Goal: Navigation & Orientation: Find specific page/section

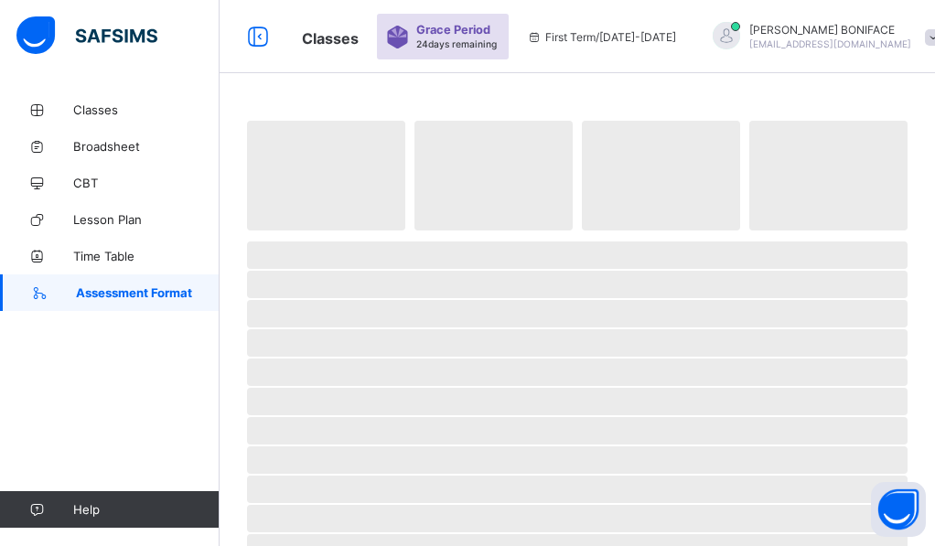
scroll to position [9, 0]
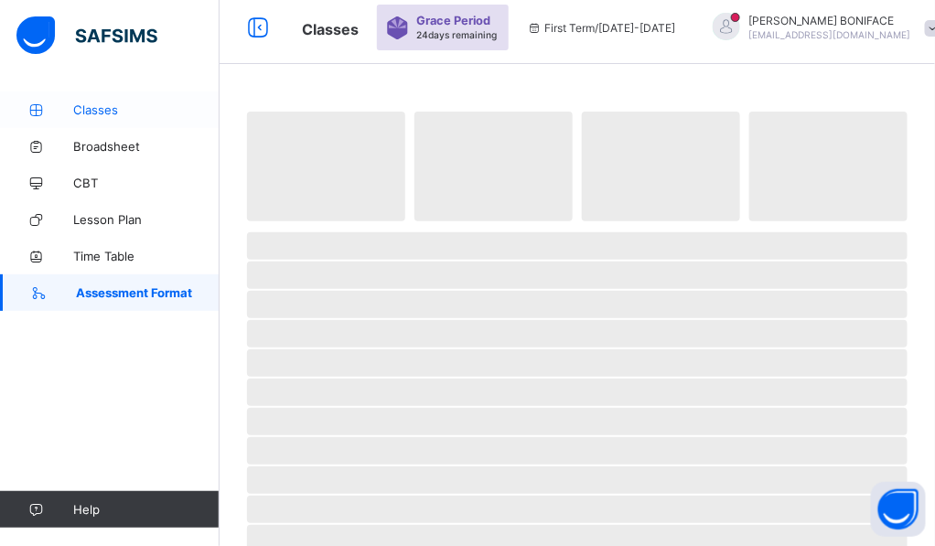
click at [113, 115] on span "Classes" at bounding box center [146, 109] width 146 height 15
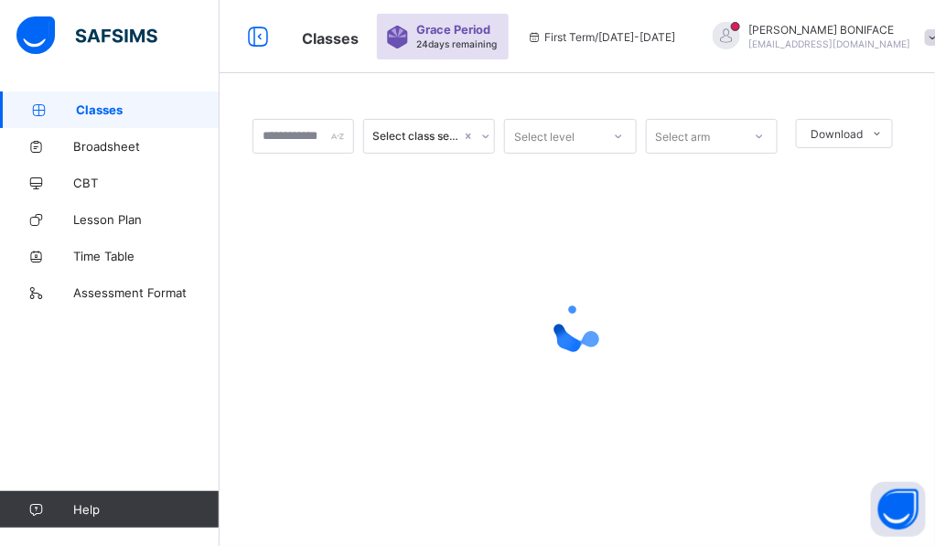
scroll to position [0, 0]
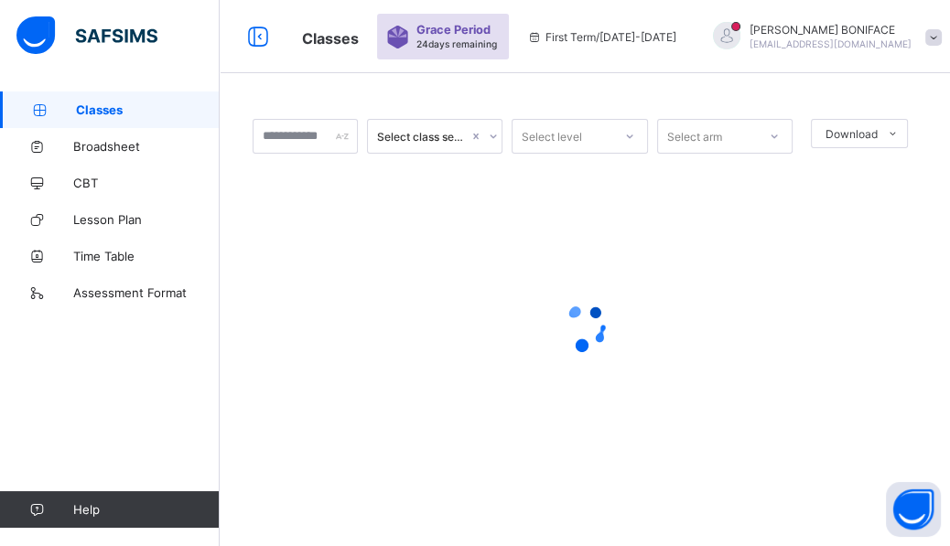
click at [925, 39] on span at bounding box center [933, 37] width 16 height 16
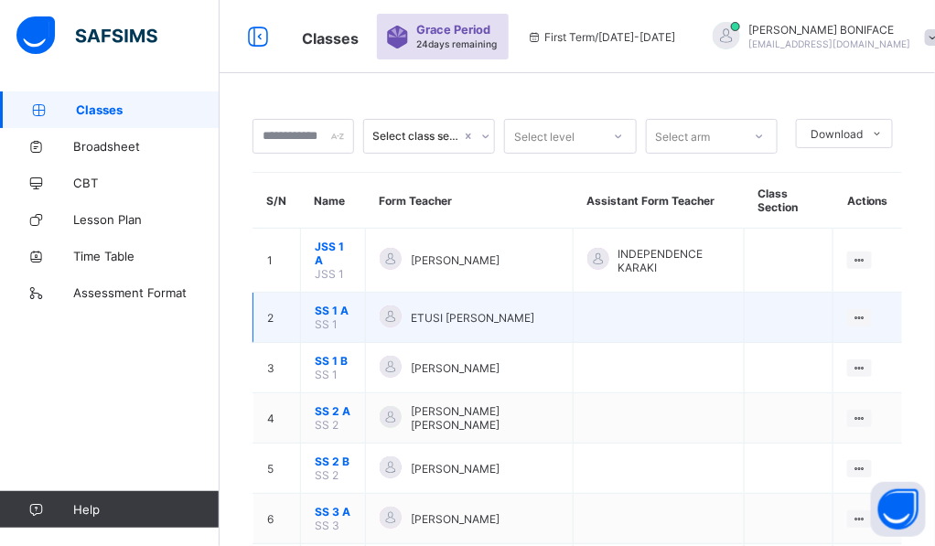
click at [342, 310] on span "SS 1 A" at bounding box center [333, 311] width 37 height 14
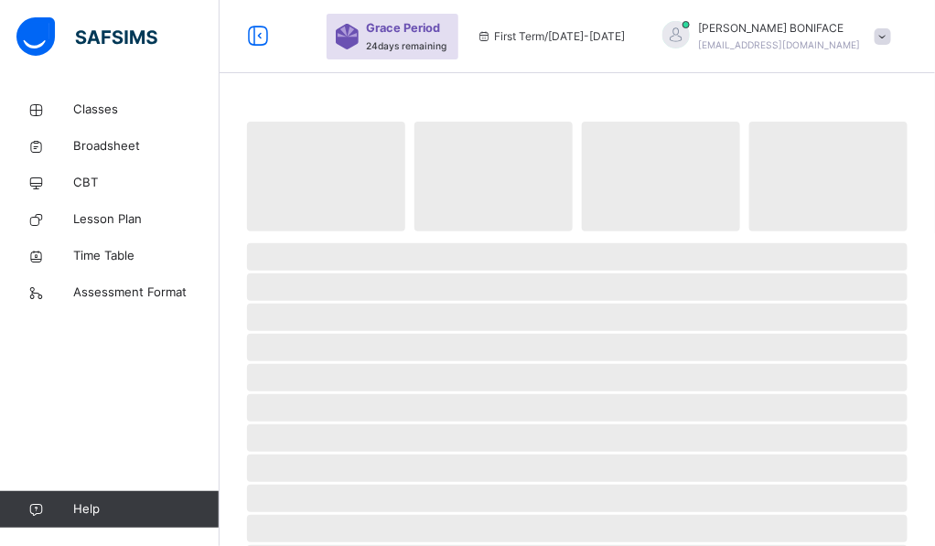
click at [313, 46] on div "Grace Period 24 days remaining First Term / [DATE]-[DATE] [PERSON_NAME] [PERSON…" at bounding box center [467, 36] width 935 height 73
click at [109, 289] on span "Assessment Format" at bounding box center [146, 293] width 146 height 18
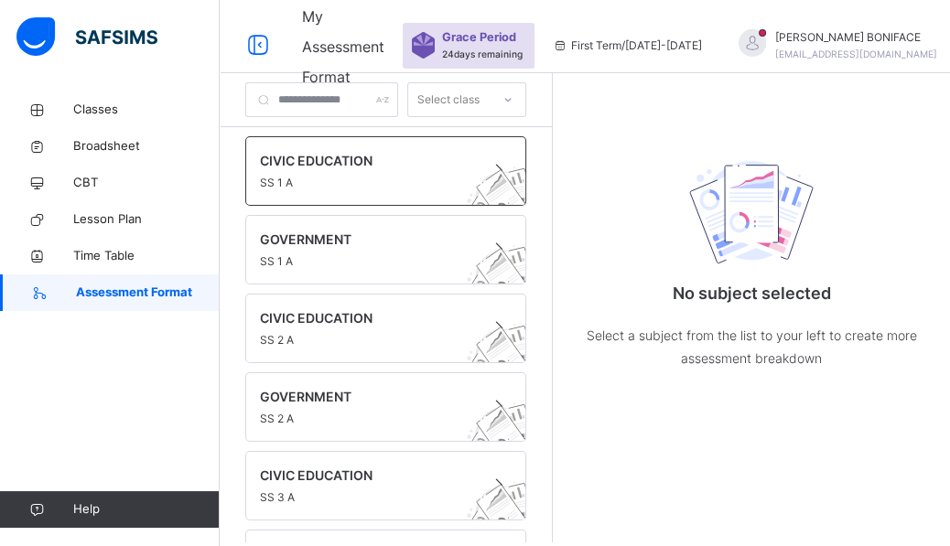
click at [374, 153] on span "CIVIC EDUCATION" at bounding box center [368, 160] width 217 height 19
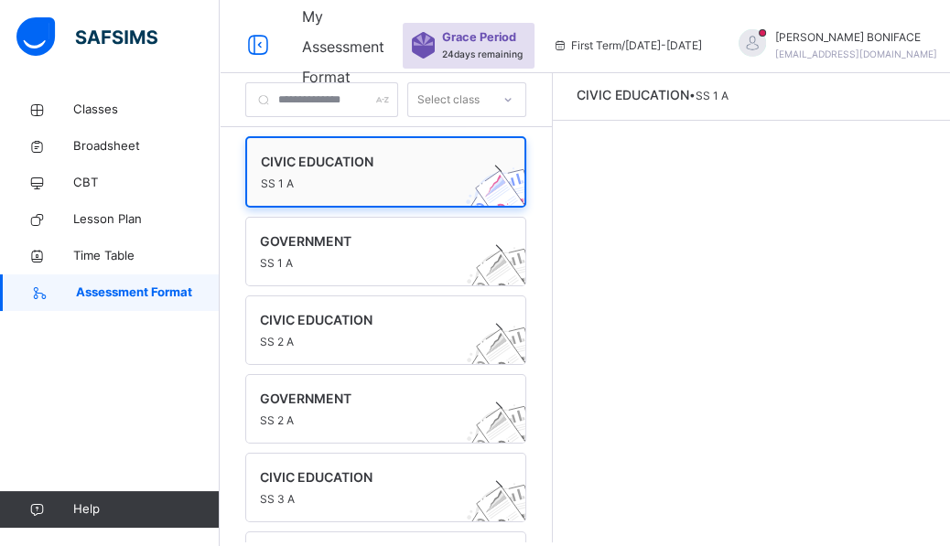
click at [511, 174] on span at bounding box center [498, 172] width 26 height 22
click at [469, 179] on span "SS 1 A" at bounding box center [368, 184] width 215 height 16
click at [513, 100] on icon at bounding box center [507, 100] width 11 height 18
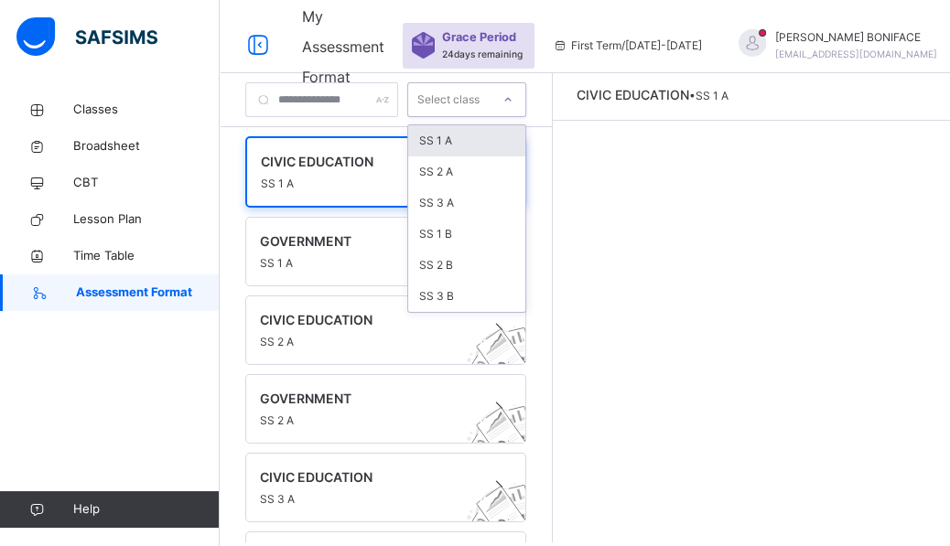
click at [525, 136] on div "SS 1 A" at bounding box center [466, 140] width 117 height 31
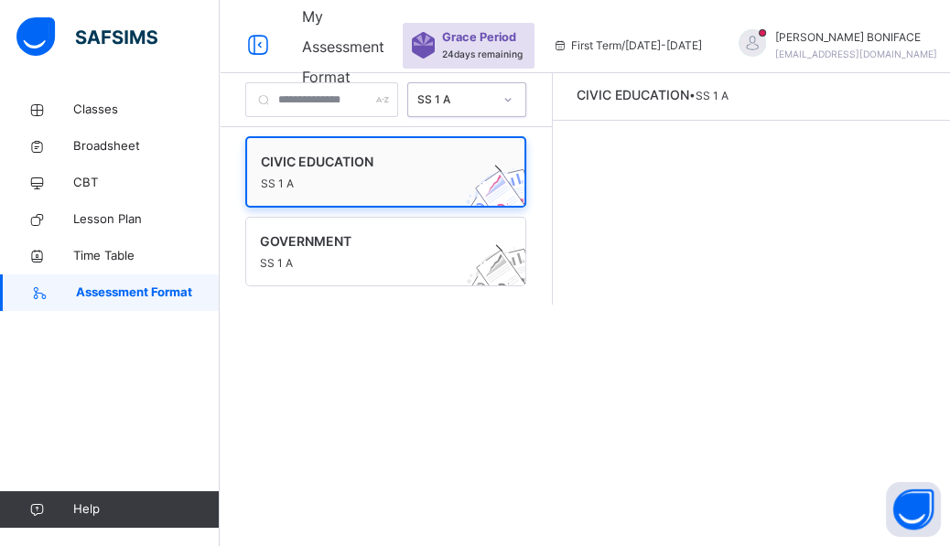
click at [415, 176] on span "SS 1 A" at bounding box center [368, 184] width 215 height 16
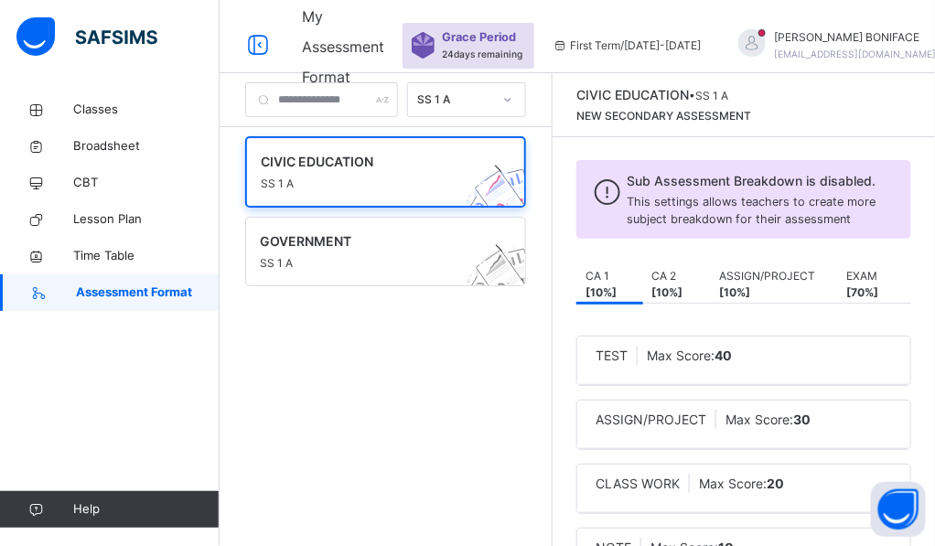
scroll to position [6, 0]
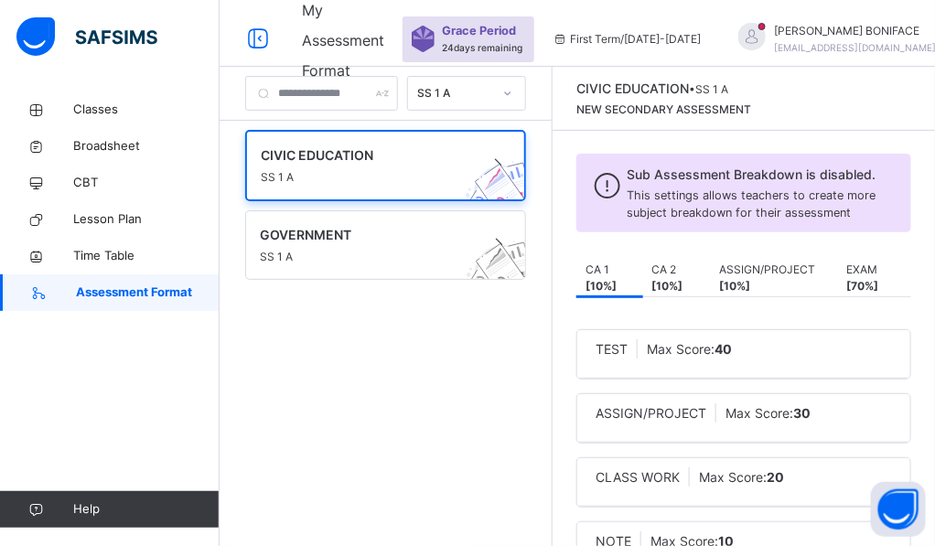
click at [780, 421] on span "Max Score: 30" at bounding box center [768, 413] width 85 height 16
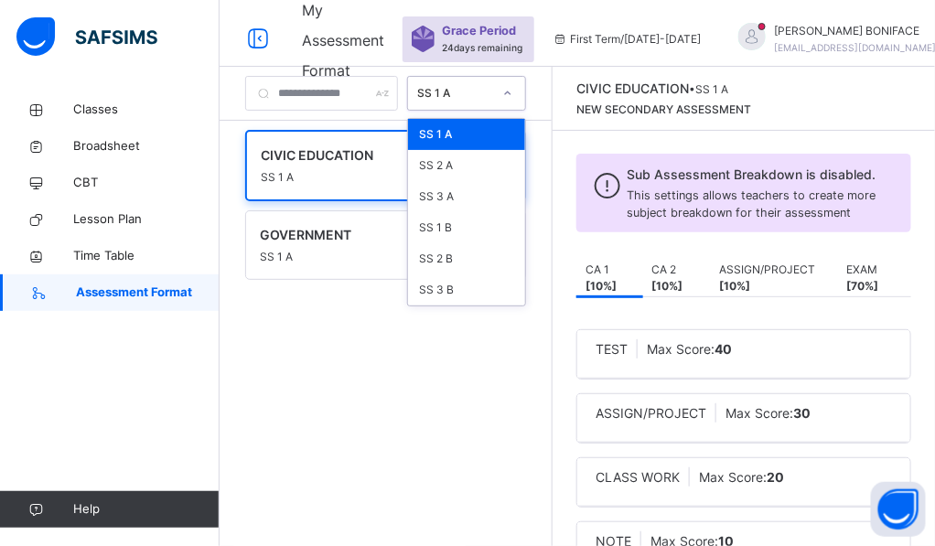
click at [513, 93] on icon at bounding box center [507, 93] width 11 height 18
click at [429, 326] on div "CIVIC EDUCATION SS 1 A GOVERNMENT SS 1 A" at bounding box center [386, 328] width 332 height 415
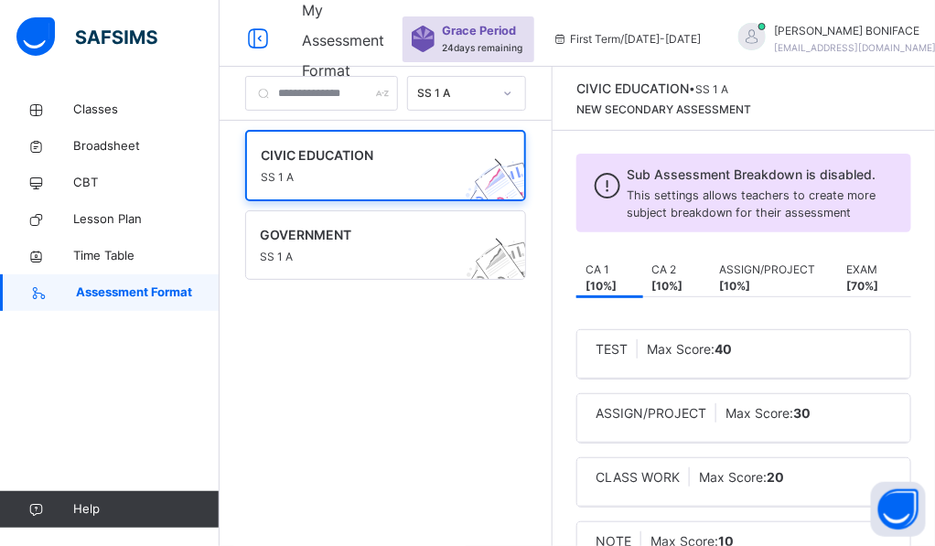
click at [770, 220] on span "This settings allows teachers to create more subject breakdown for their assess…" at bounding box center [752, 203] width 249 height 31
drag, startPoint x: 770, startPoint y: 224, endPoint x: 941, endPoint y: 519, distance: 340.7
click at [770, 220] on span "This settings allows teachers to create more subject breakdown for their assess…" at bounding box center [752, 203] width 249 height 31
click at [466, 429] on div "CIVIC EDUCATION SS 1 A GOVERNMENT SS 1 A" at bounding box center [386, 328] width 332 height 415
click at [91, 143] on span "Broadsheet" at bounding box center [146, 146] width 146 height 18
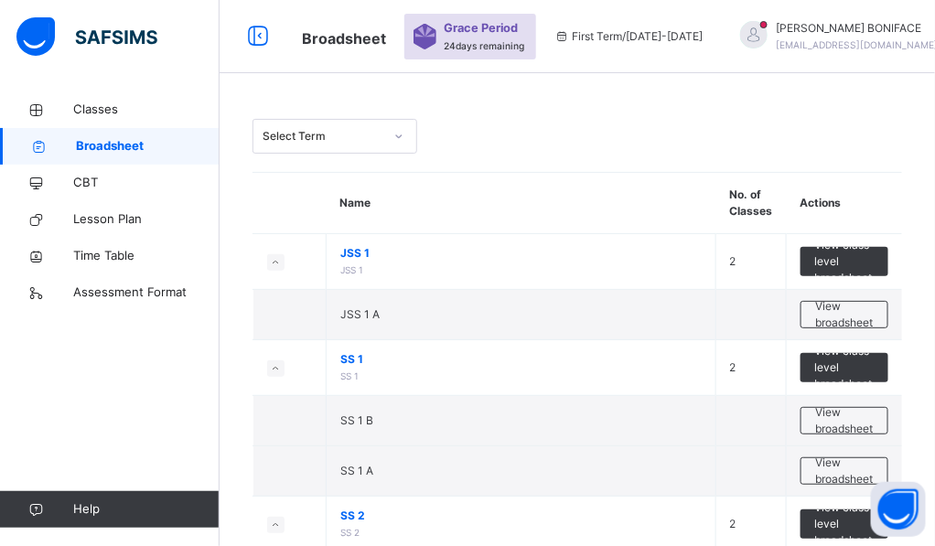
click at [401, 137] on icon at bounding box center [398, 136] width 11 height 18
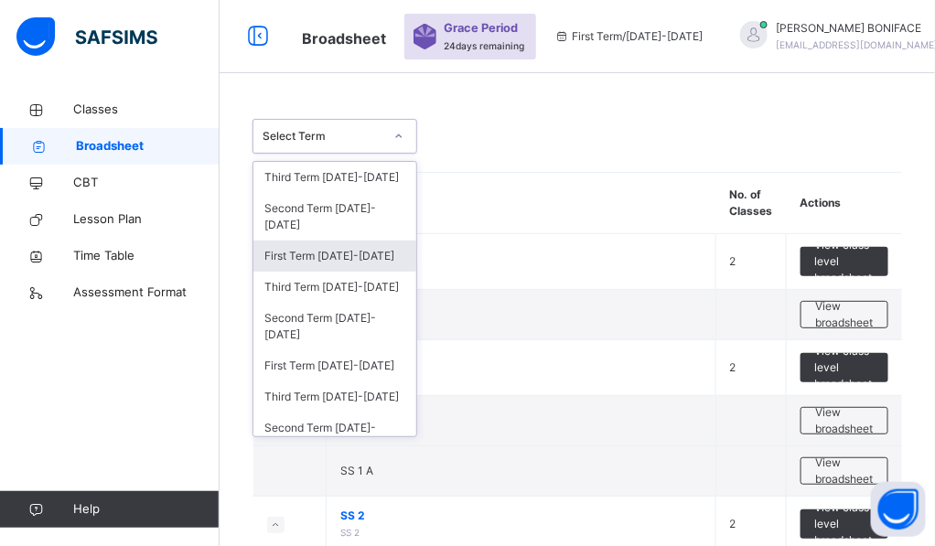
click at [357, 249] on div "First Term [DATE]-[DATE]" at bounding box center [334, 256] width 163 height 31
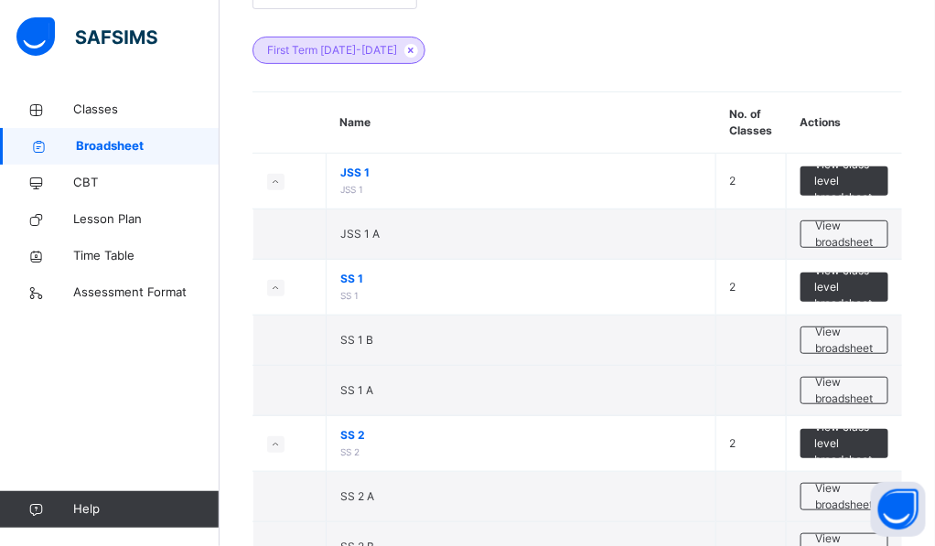
scroll to position [146, 0]
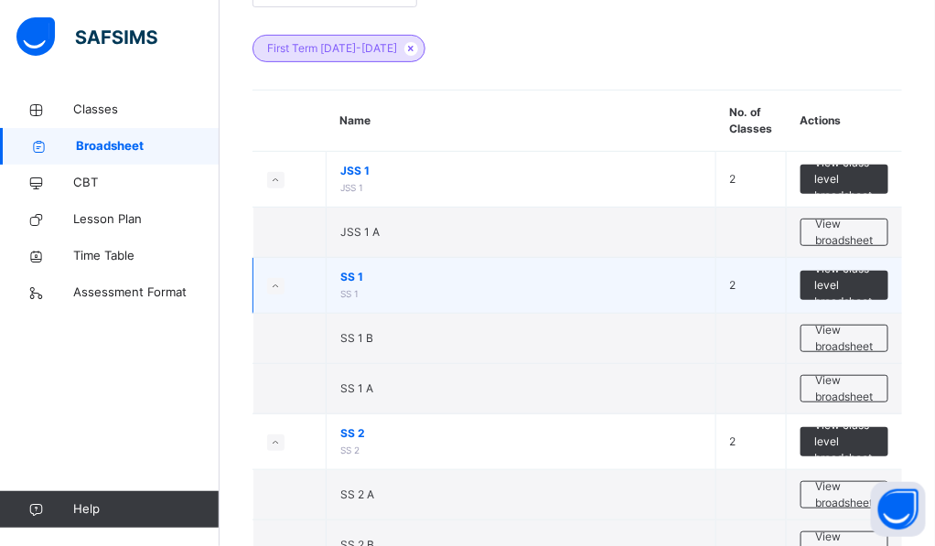
click at [494, 278] on span "SS 1" at bounding box center [520, 277] width 361 height 16
click at [834, 286] on span "View class level broadsheet" at bounding box center [844, 285] width 60 height 49
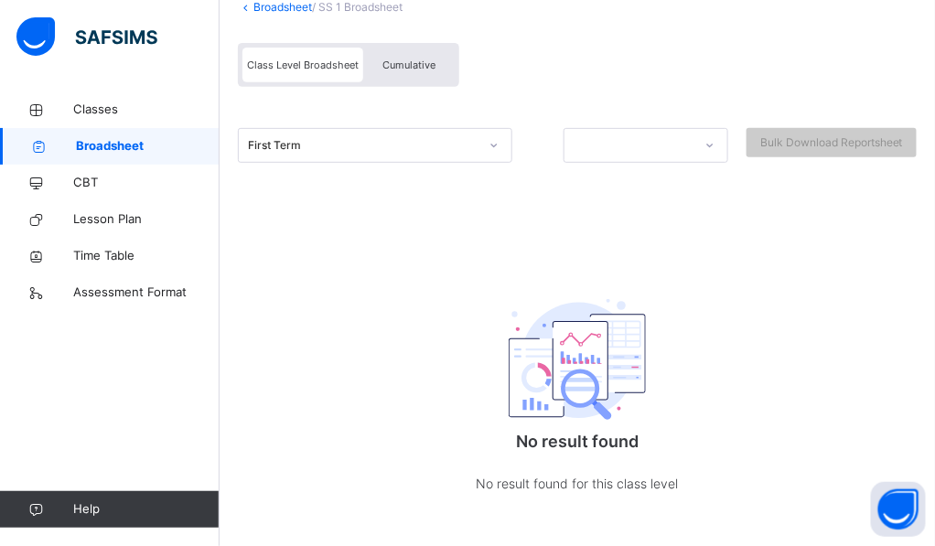
scroll to position [169, 0]
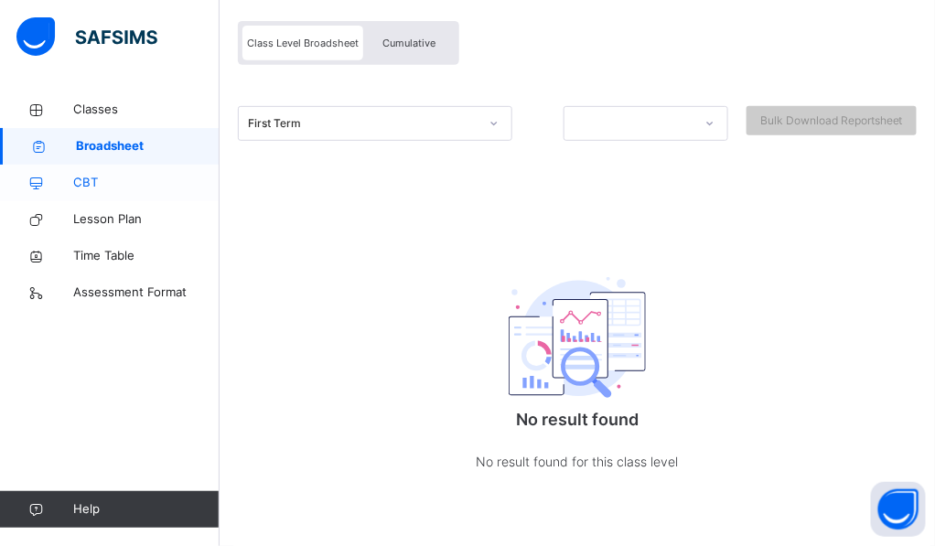
click at [90, 186] on span "CBT" at bounding box center [146, 183] width 146 height 18
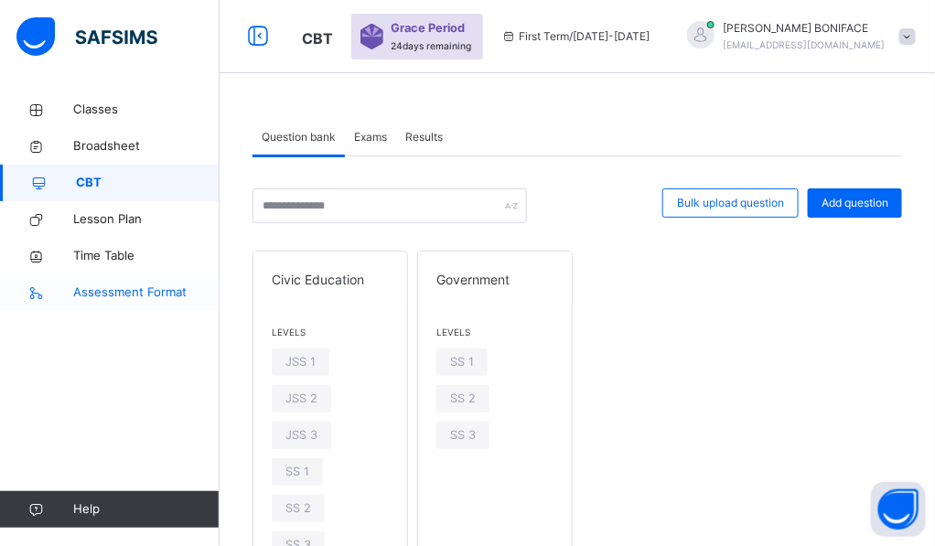
click at [115, 295] on span "Assessment Format" at bounding box center [146, 293] width 146 height 18
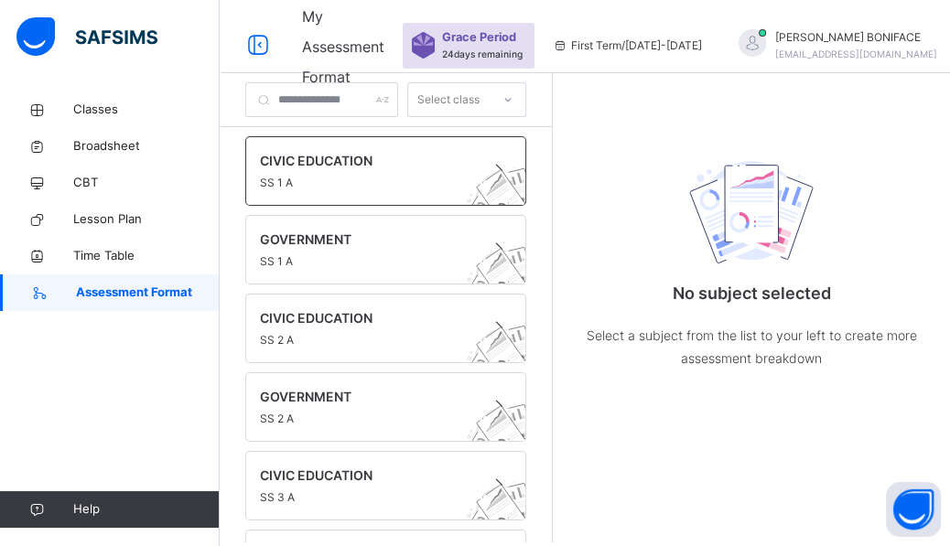
click at [299, 178] on span "SS 1 A" at bounding box center [368, 183] width 217 height 16
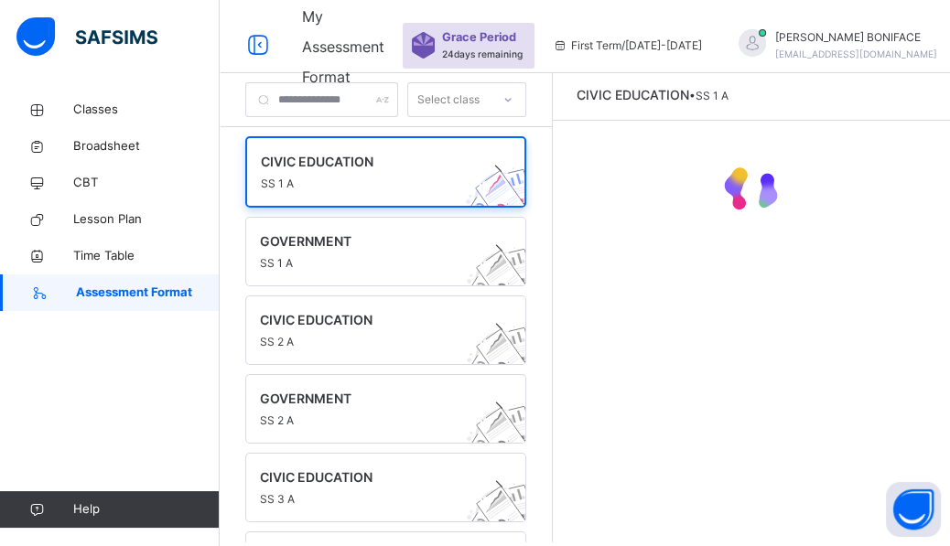
click at [949, 45] on span at bounding box center [959, 46] width 16 height 16
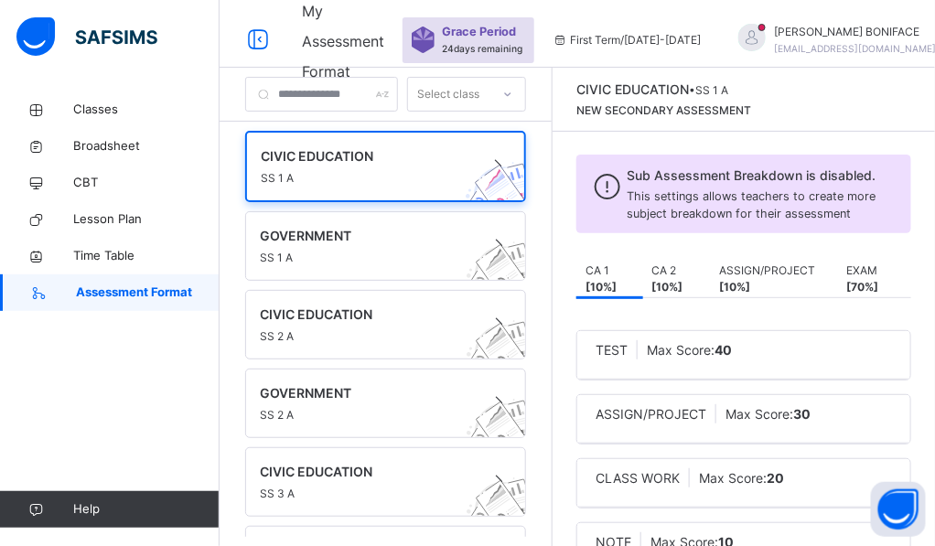
scroll to position [6, 0]
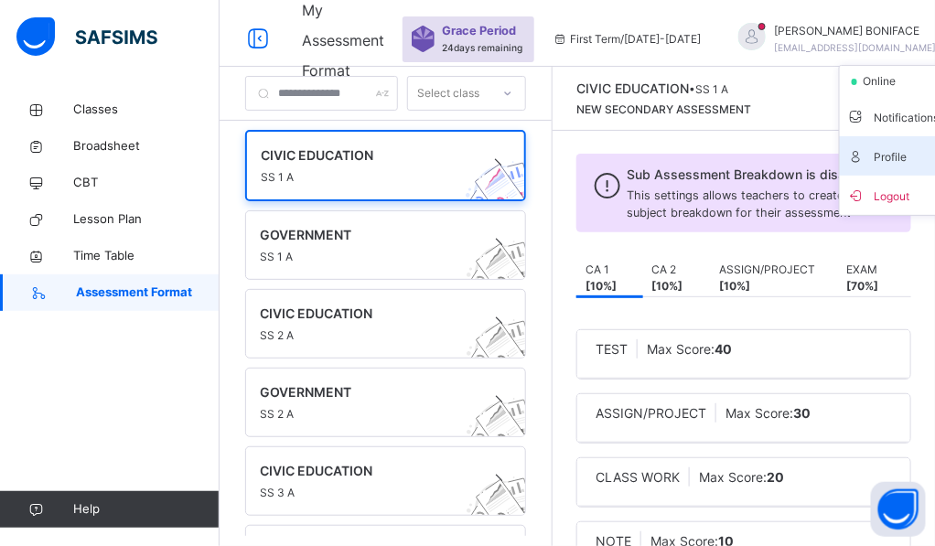
click at [863, 156] on span "Profile" at bounding box center [907, 156] width 121 height 25
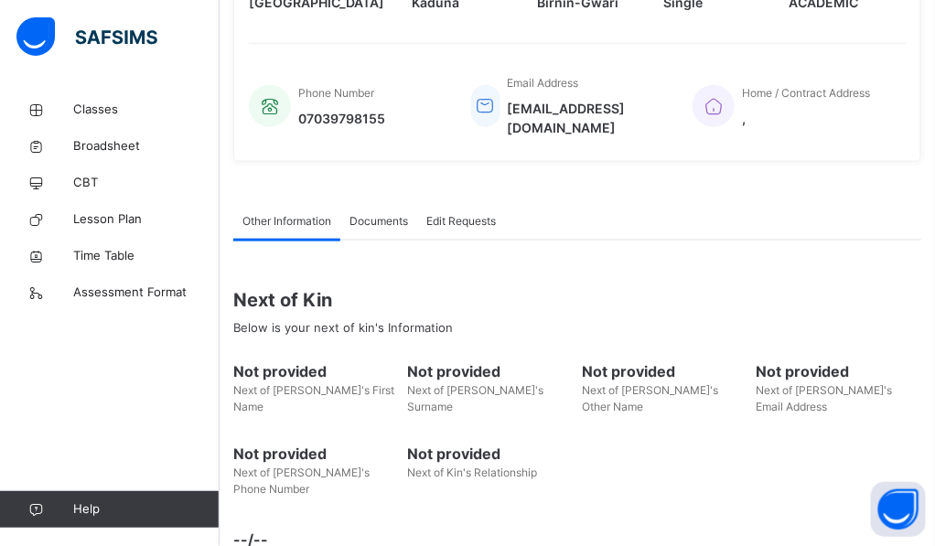
scroll to position [411, 0]
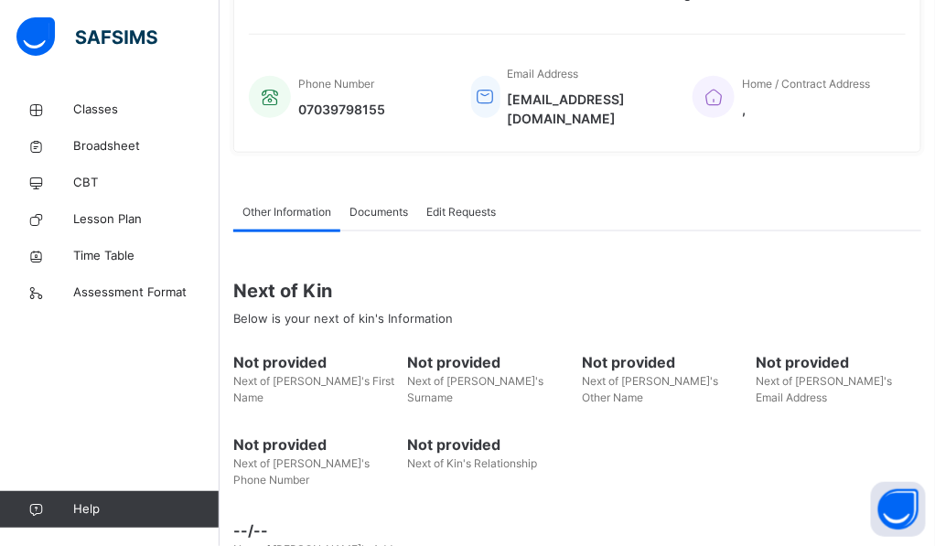
click at [267, 543] on span "Next of [PERSON_NAME]'s Address" at bounding box center [323, 550] width 180 height 14
click at [268, 521] on span "--/--" at bounding box center [577, 532] width 688 height 22
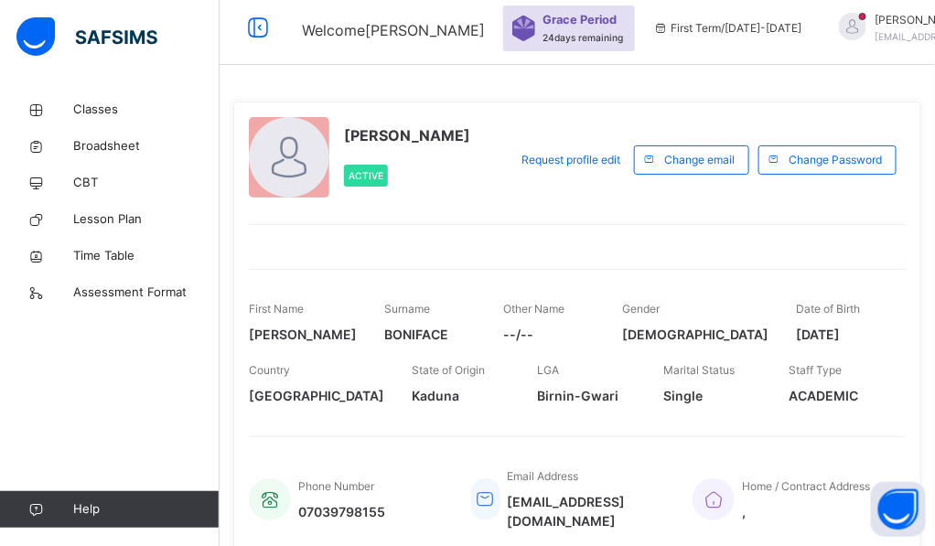
scroll to position [0, 0]
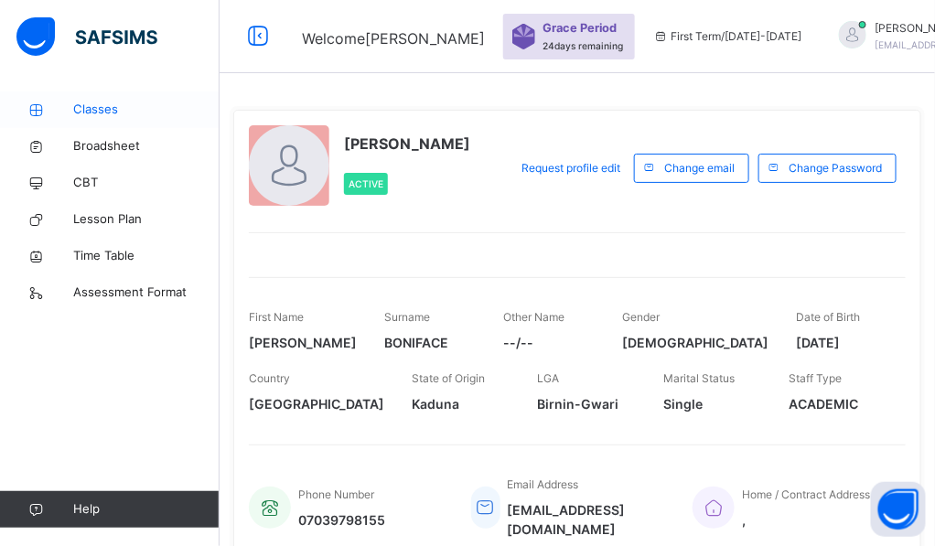
click at [103, 108] on span "Classes" at bounding box center [146, 110] width 146 height 18
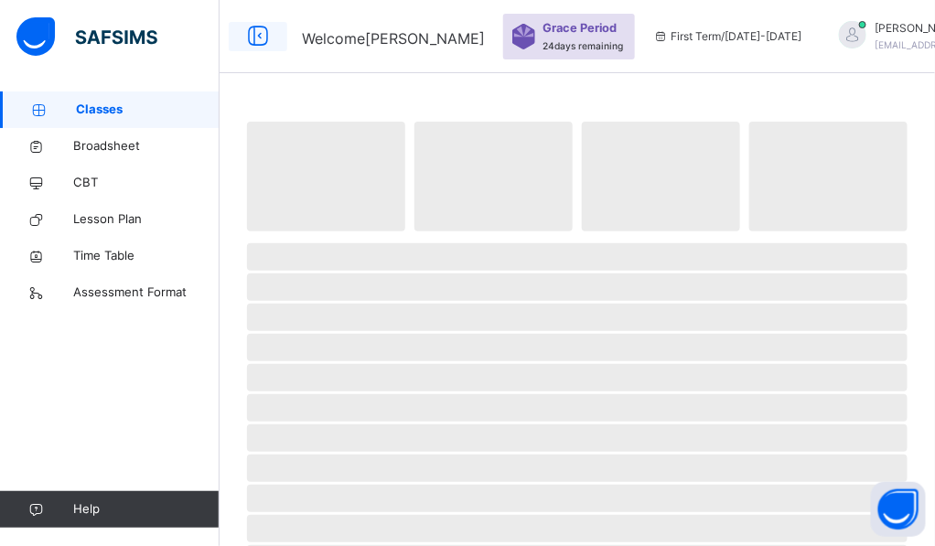
click at [263, 35] on icon at bounding box center [257, 36] width 31 height 33
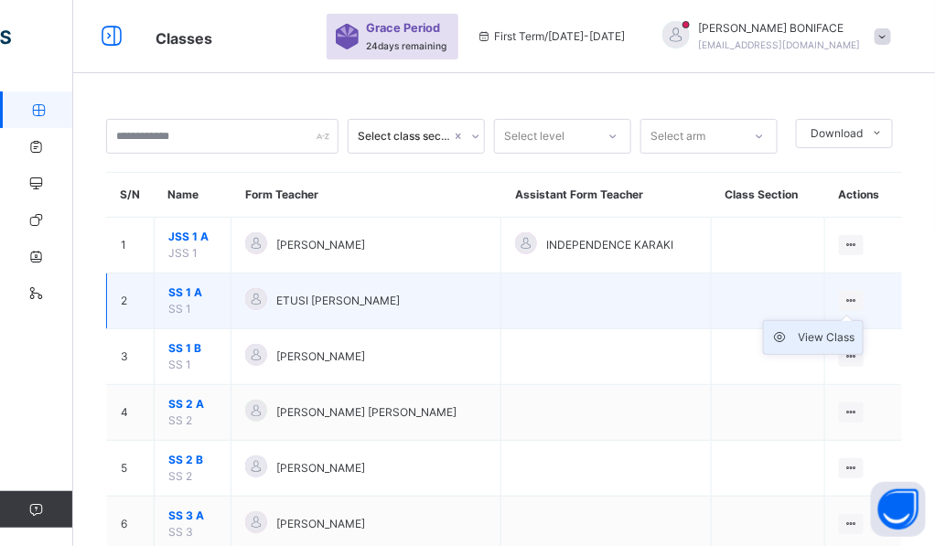
click at [833, 339] on div "View Class" at bounding box center [827, 337] width 57 height 18
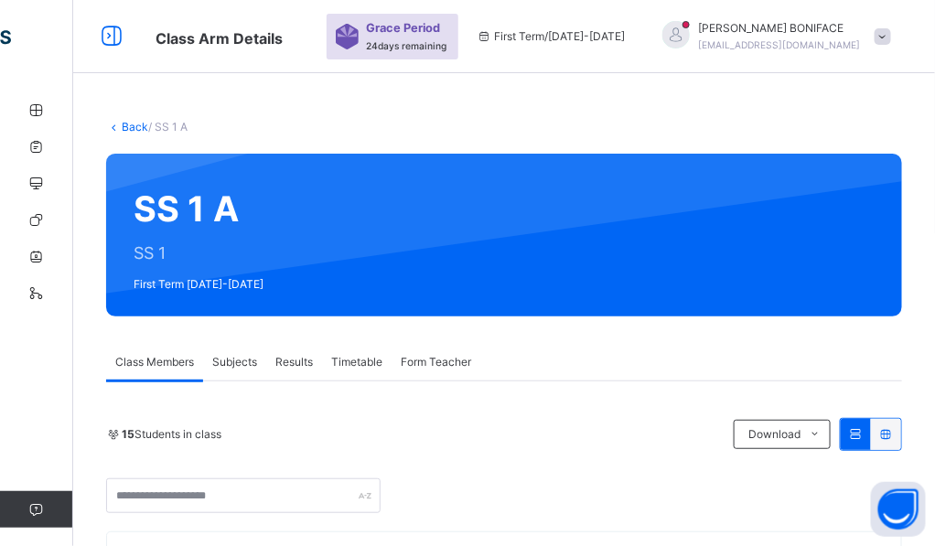
click at [261, 123] on div "Back / SS 1 A" at bounding box center [504, 127] width 796 height 16
click at [111, 31] on icon at bounding box center [111, 36] width 31 height 33
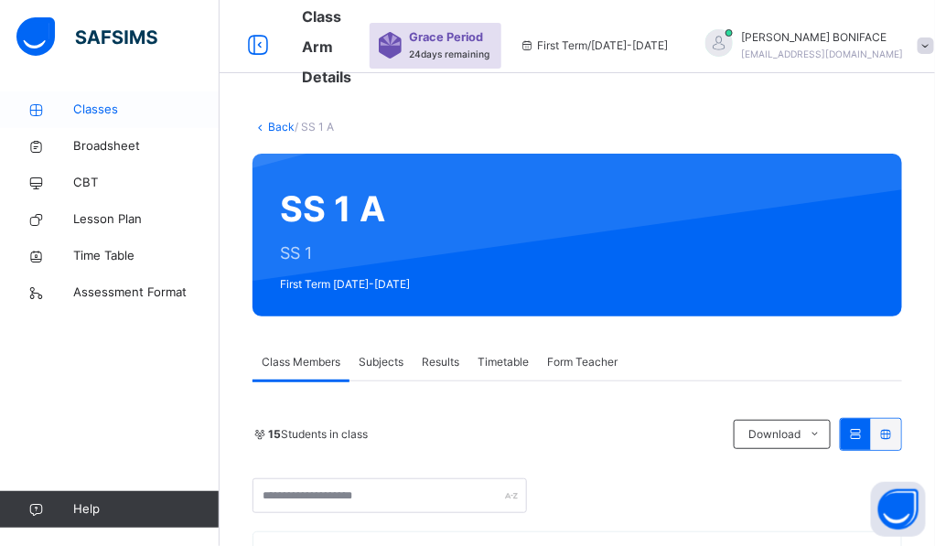
click at [105, 113] on span "Classes" at bounding box center [146, 110] width 146 height 18
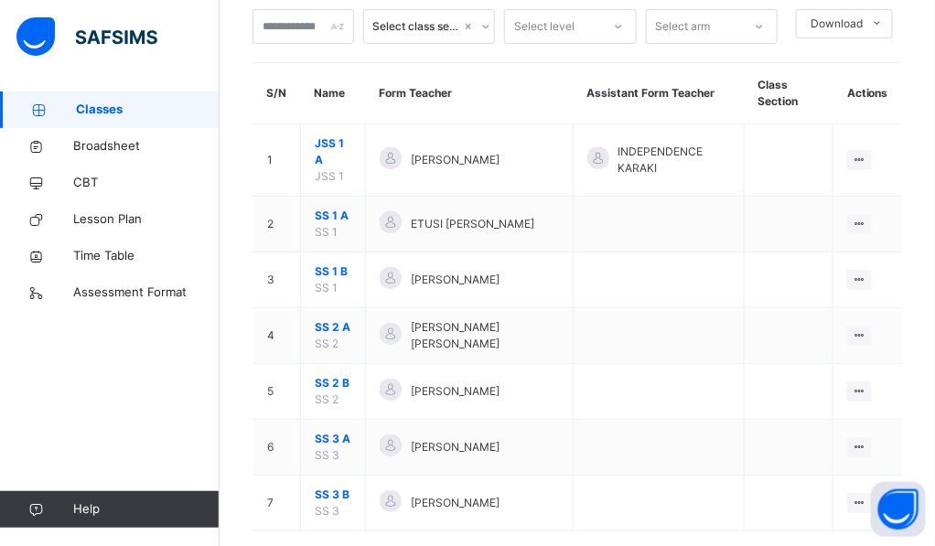
scroll to position [139, 0]
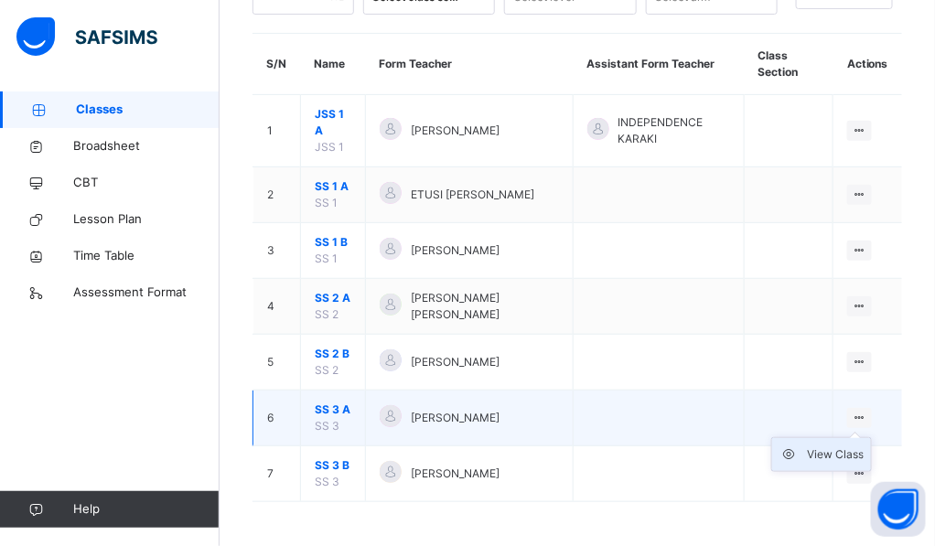
click at [854, 453] on div "View Class" at bounding box center [835, 455] width 57 height 18
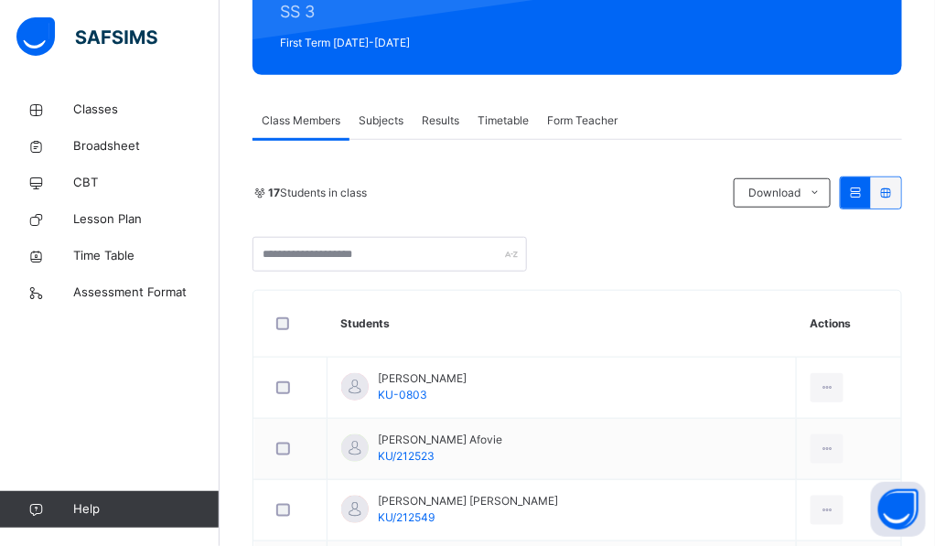
scroll to position [292, 0]
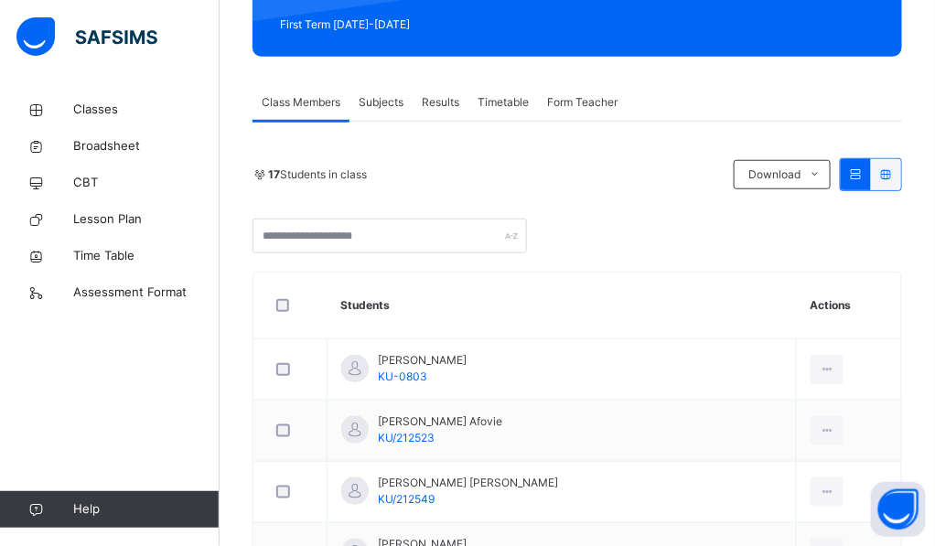
scroll to position [256, 0]
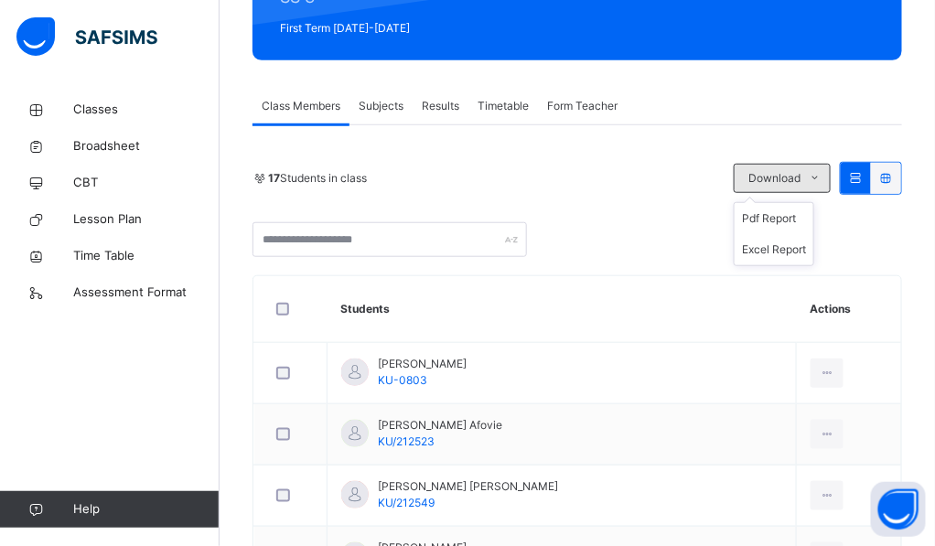
click at [823, 177] on icon at bounding box center [816, 178] width 14 height 15
click at [801, 176] on span "Download" at bounding box center [774, 178] width 52 height 16
click at [790, 221] on li "Pdf Report" at bounding box center [774, 218] width 79 height 31
click at [801, 248] on li "Excel Report" at bounding box center [774, 249] width 79 height 31
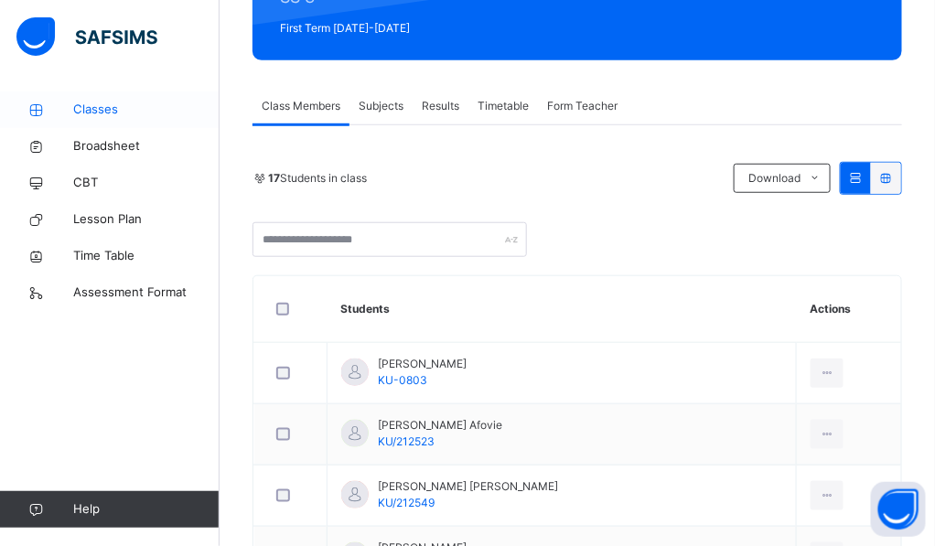
click at [88, 113] on span "Classes" at bounding box center [146, 110] width 146 height 18
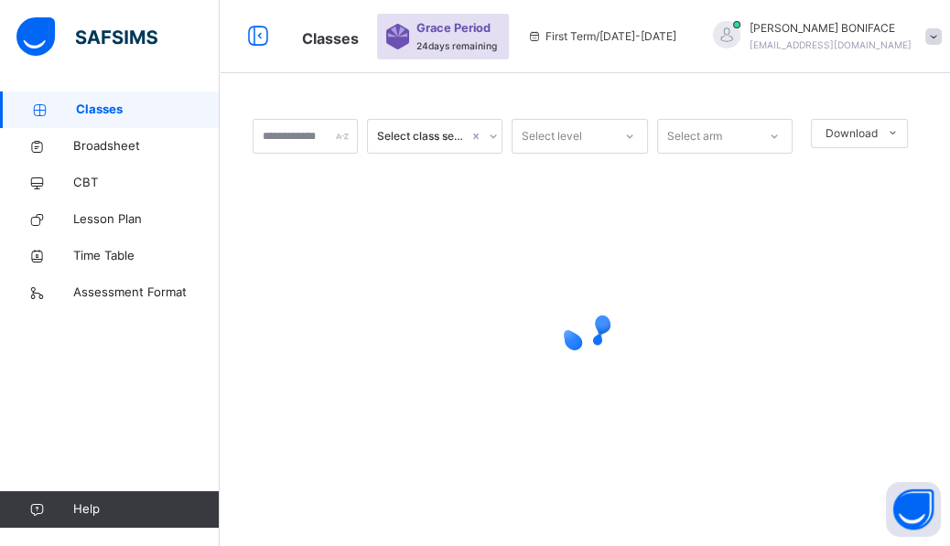
click at [722, 284] on div at bounding box center [585, 328] width 664 height 348
click at [492, 135] on icon at bounding box center [493, 136] width 11 height 18
click at [463, 220] on div at bounding box center [585, 328] width 664 height 348
click at [419, 138] on div "Select class section" at bounding box center [423, 136] width 92 height 16
type input "******"
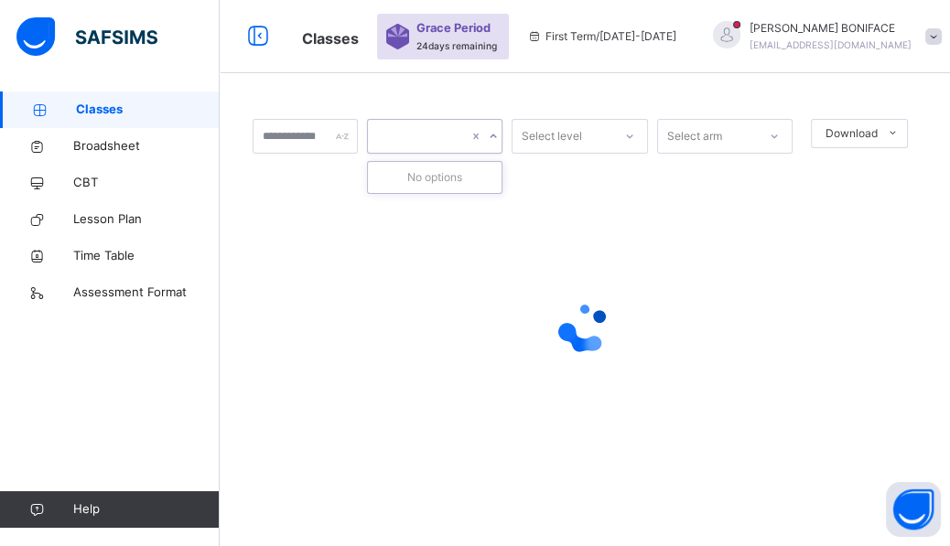
click at [414, 200] on div at bounding box center [585, 328] width 664 height 348
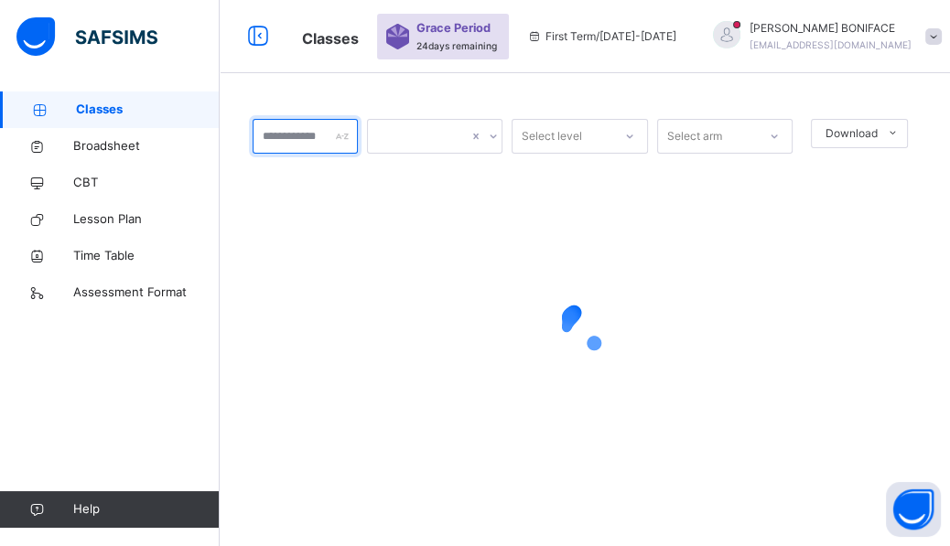
click at [332, 142] on input "text" at bounding box center [305, 136] width 105 height 35
click at [627, 141] on icon at bounding box center [629, 136] width 11 height 18
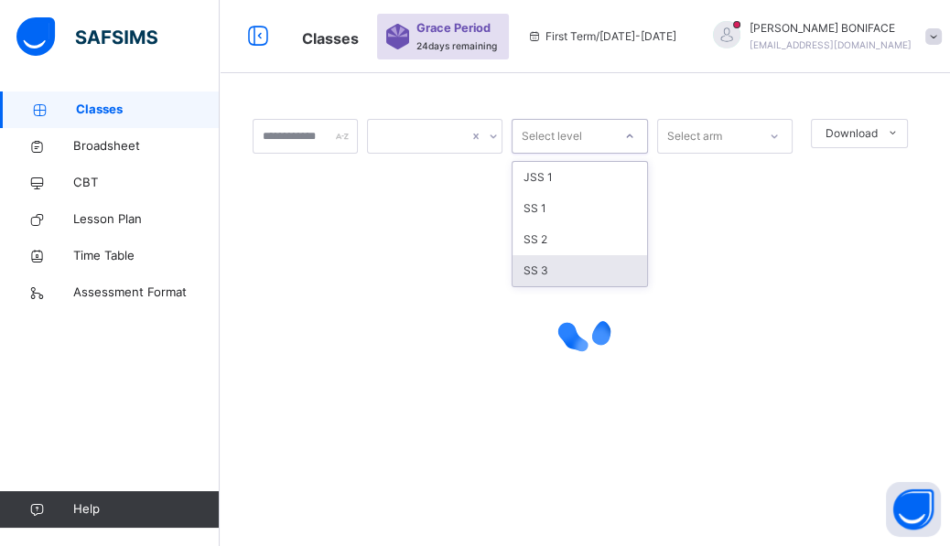
click at [577, 264] on div "SS 3" at bounding box center [579, 270] width 134 height 31
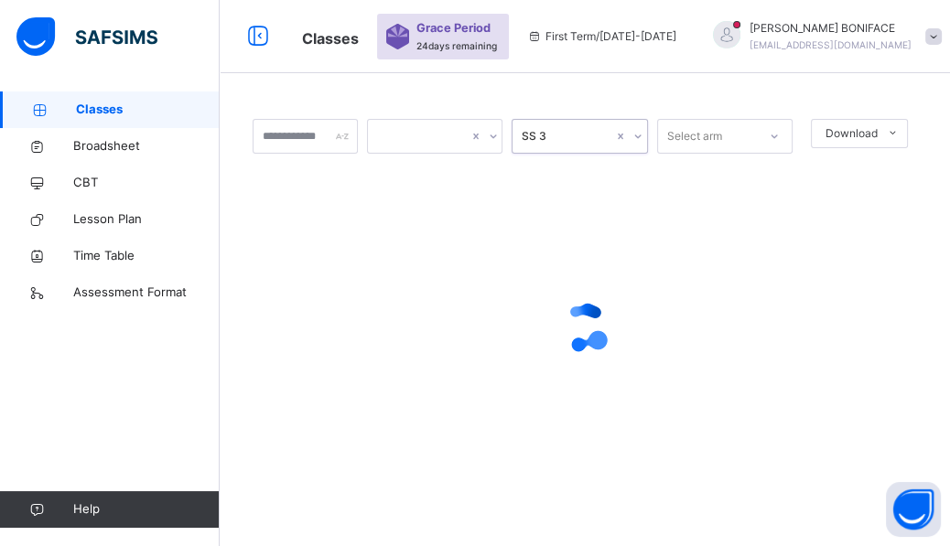
click at [773, 133] on icon at bounding box center [774, 136] width 11 height 18
click at [558, 210] on div at bounding box center [585, 328] width 664 height 348
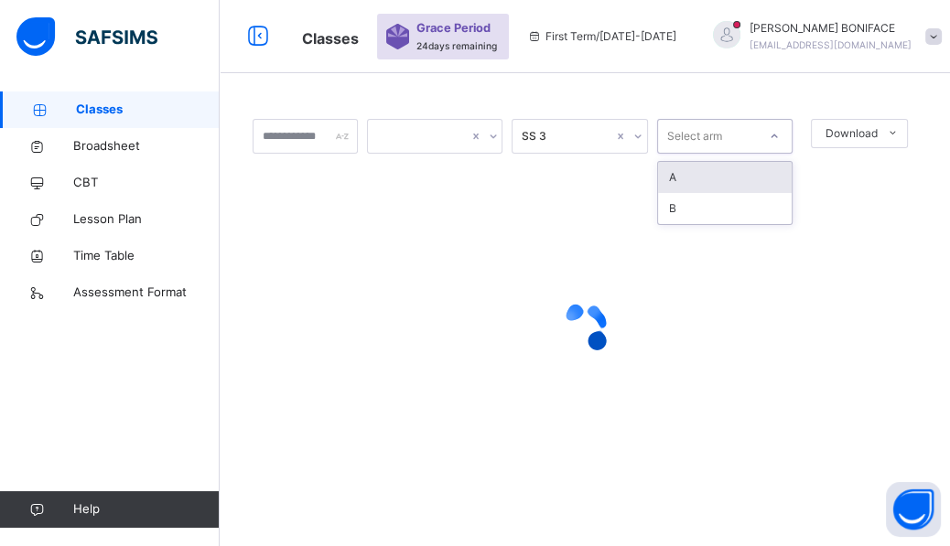
click at [773, 135] on icon at bounding box center [774, 136] width 11 height 18
click at [682, 182] on div "A" at bounding box center [725, 177] width 134 height 31
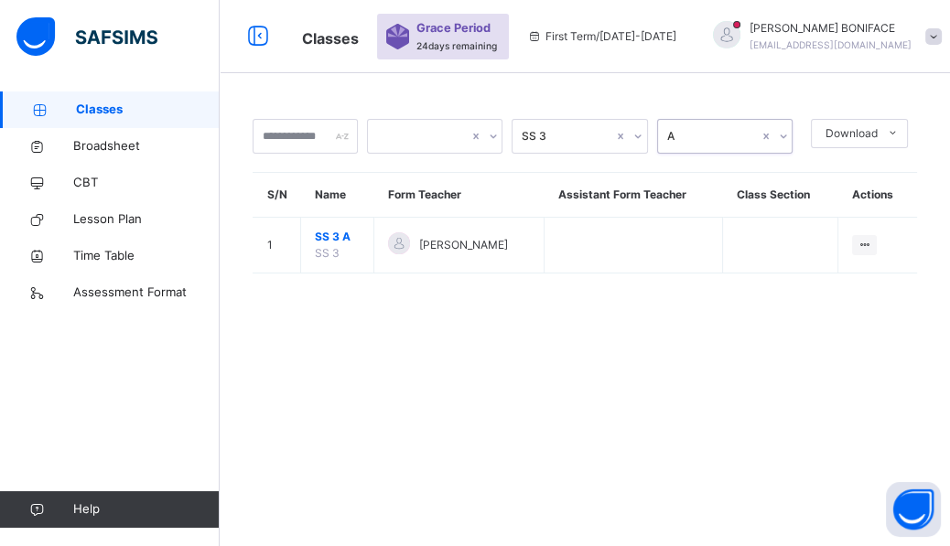
click at [687, 135] on div "A" at bounding box center [713, 136] width 92 height 16
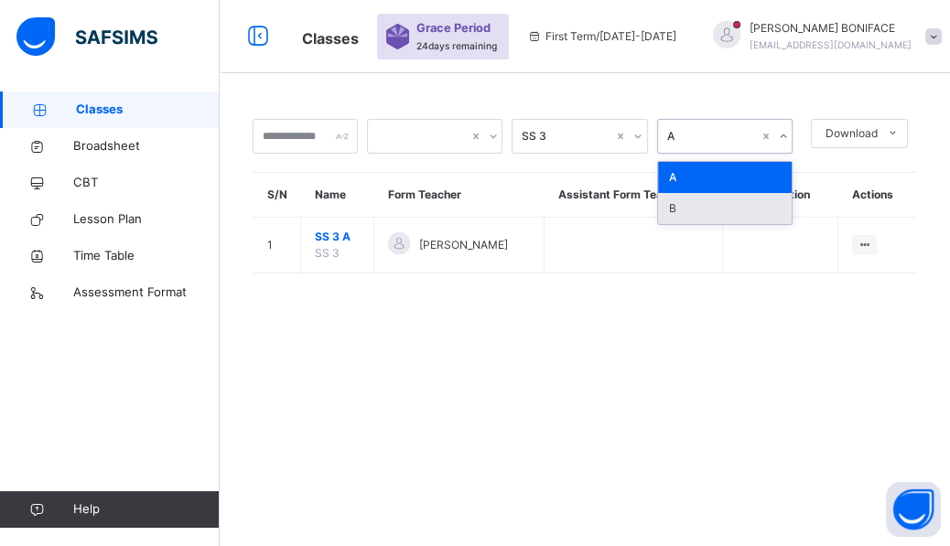
click at [682, 211] on div "B" at bounding box center [725, 208] width 134 height 31
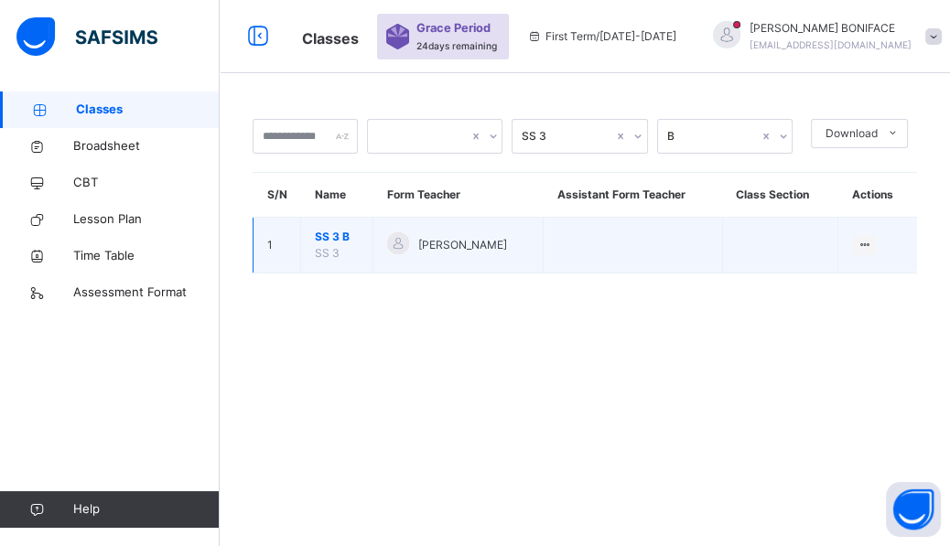
click at [479, 248] on span "[PERSON_NAME]" at bounding box center [462, 245] width 89 height 16
click at [839, 283] on div "View Class" at bounding box center [840, 282] width 57 height 18
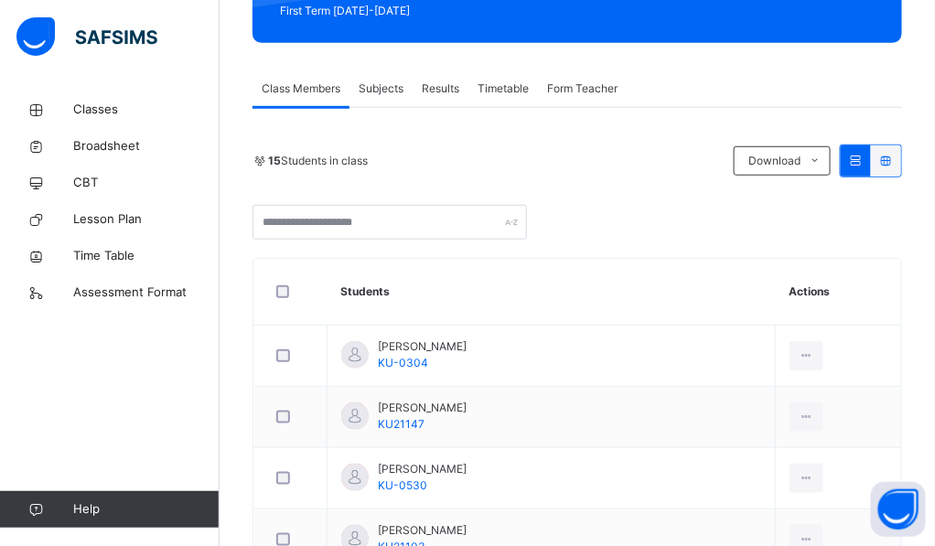
scroll to position [256, 0]
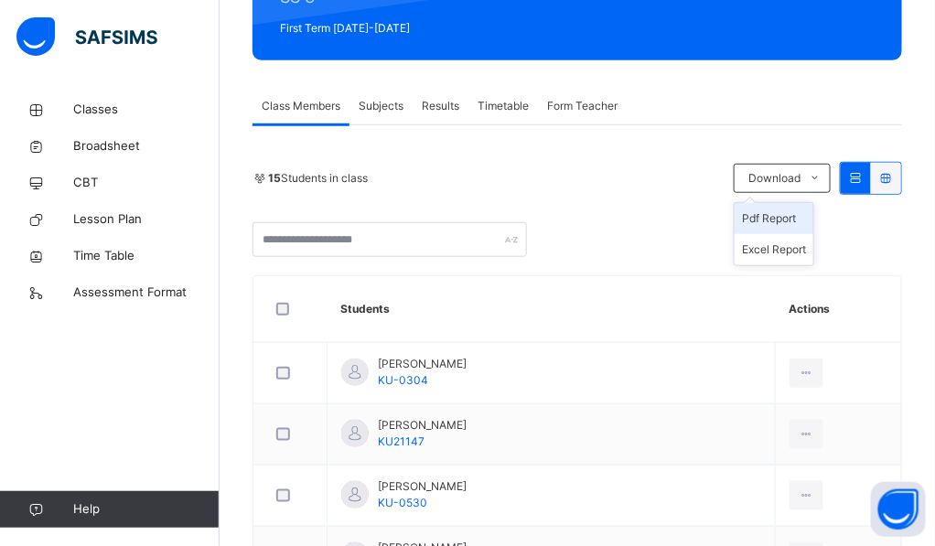
click at [795, 224] on li "Pdf Report" at bounding box center [774, 218] width 79 height 31
click at [123, 285] on span "Assessment Format" at bounding box center [146, 293] width 146 height 18
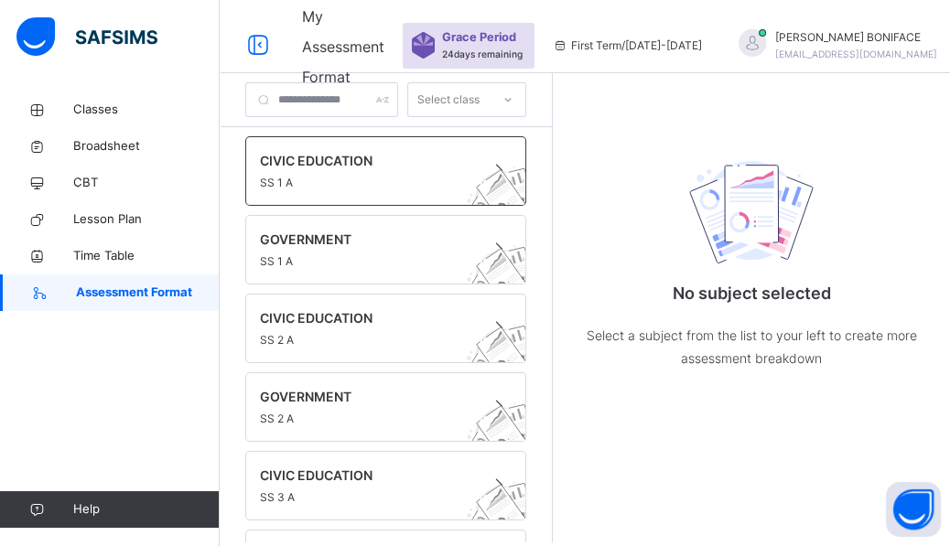
click at [323, 179] on span "SS 1 A" at bounding box center [368, 183] width 217 height 16
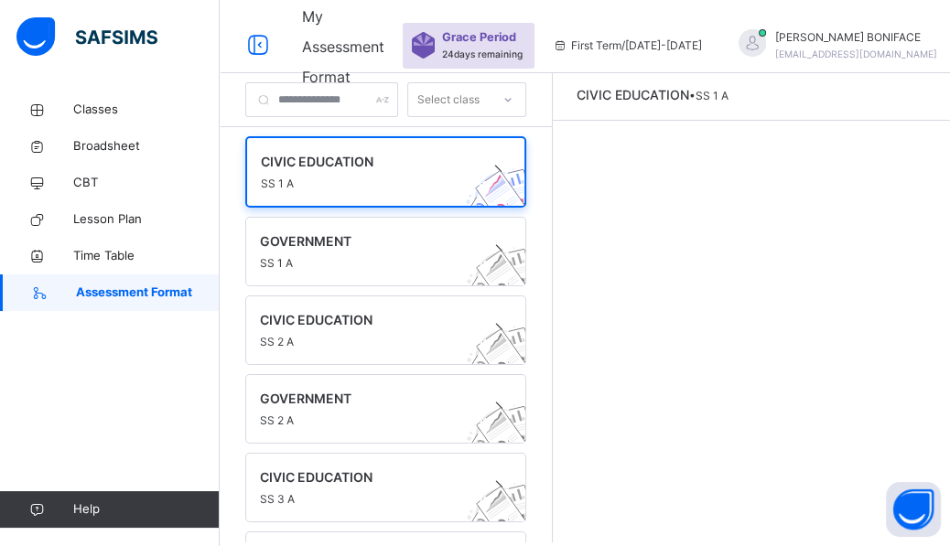
click at [949, 45] on span at bounding box center [959, 46] width 16 height 16
click at [764, 253] on div "CIVIC EDUCATION • SS 1 A" at bounding box center [751, 307] width 397 height 469
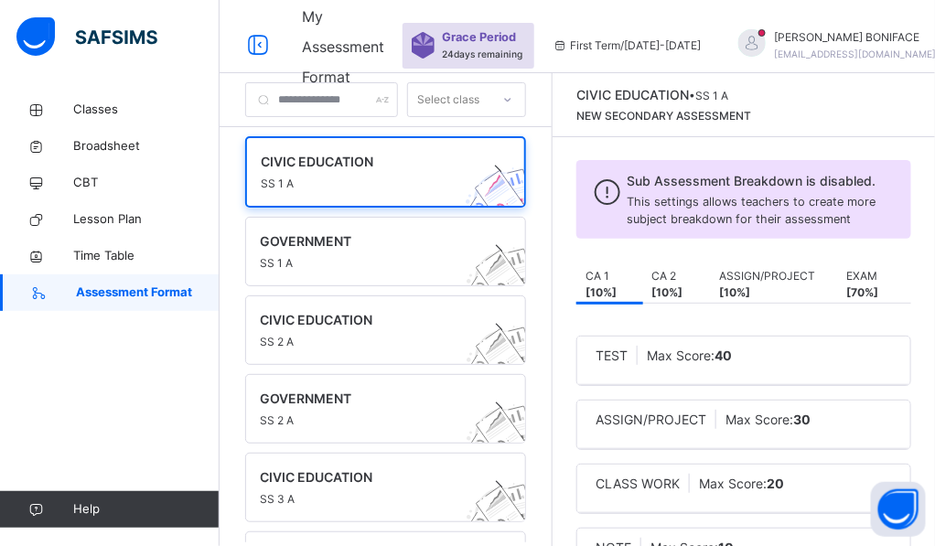
click at [787, 226] on span "This settings allows teachers to create more subject breakdown for their assess…" at bounding box center [752, 210] width 249 height 31
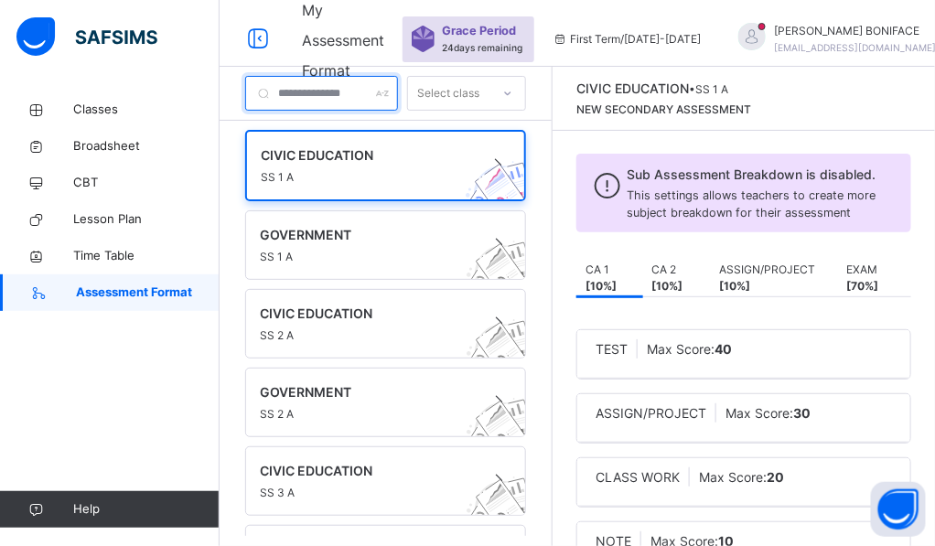
click at [376, 96] on input "text" at bounding box center [321, 93] width 153 height 35
click at [617, 293] on b "[ 10 %]" at bounding box center [601, 286] width 31 height 14
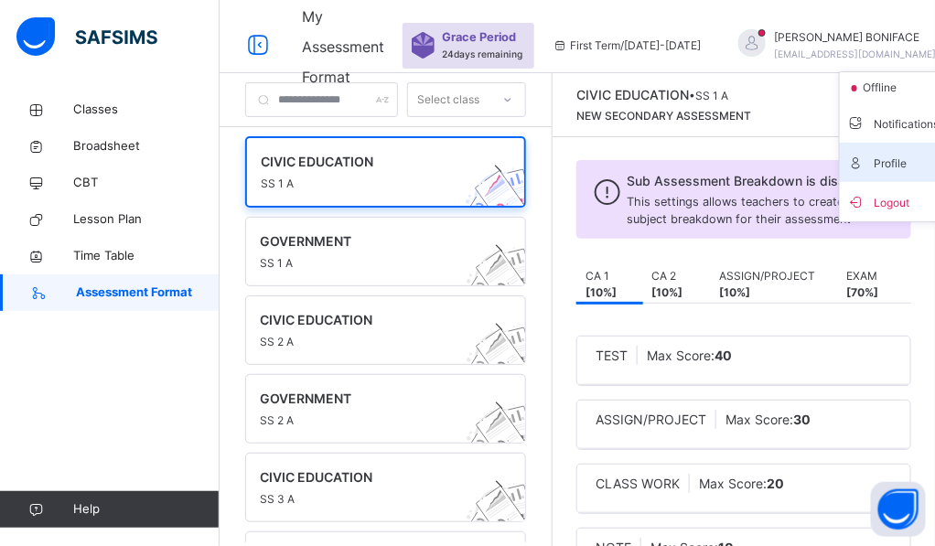
click at [859, 165] on span "Profile" at bounding box center [907, 162] width 121 height 25
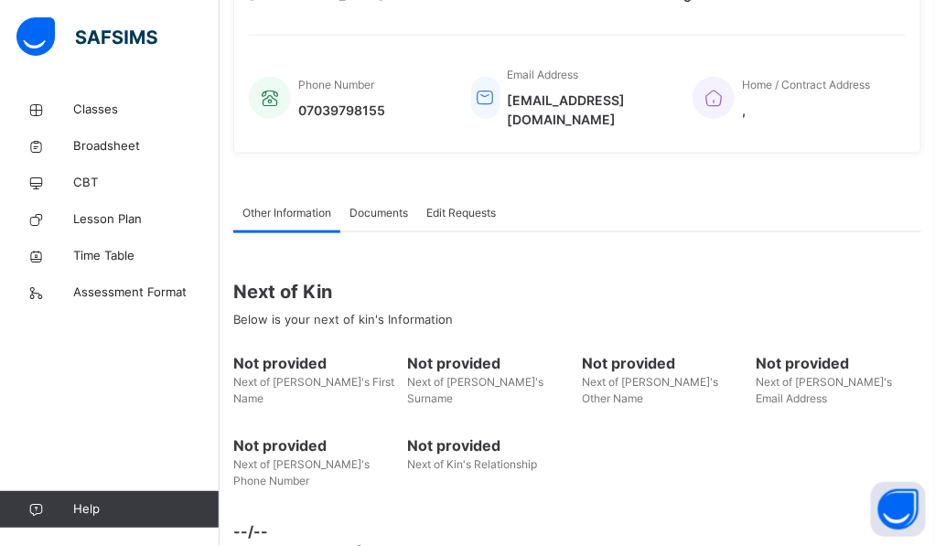
scroll to position [411, 0]
click at [770, 264] on div "Next of Kin Below is your next of kin's Information" at bounding box center [577, 303] width 688 height 79
click at [29, 42] on img at bounding box center [86, 36] width 141 height 38
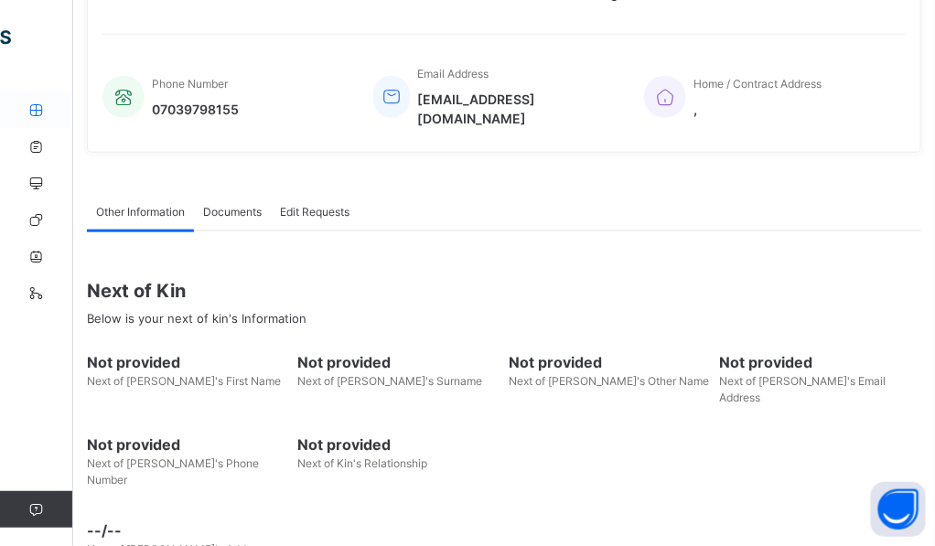
click at [48, 111] on icon at bounding box center [36, 110] width 73 height 14
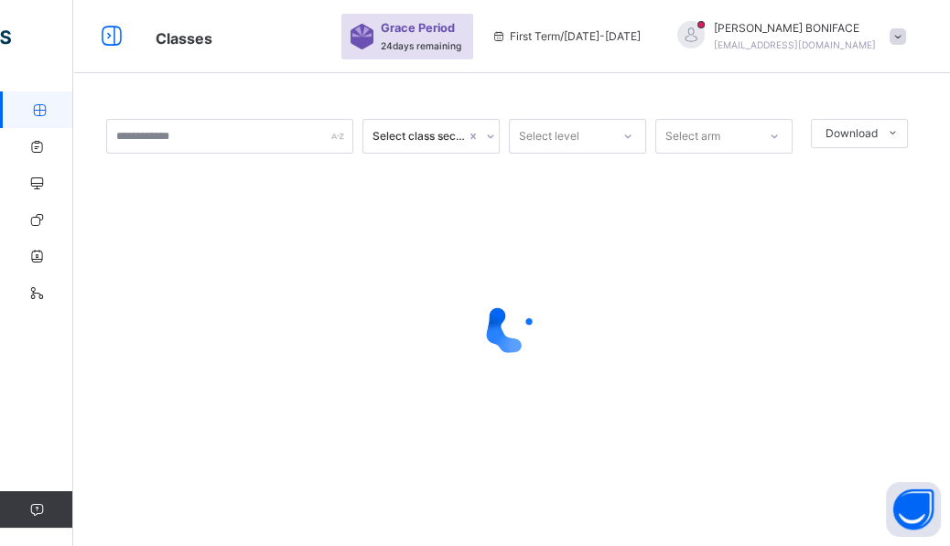
click at [773, 349] on div at bounding box center [511, 327] width 811 height 73
click at [630, 133] on icon at bounding box center [627, 136] width 11 height 18
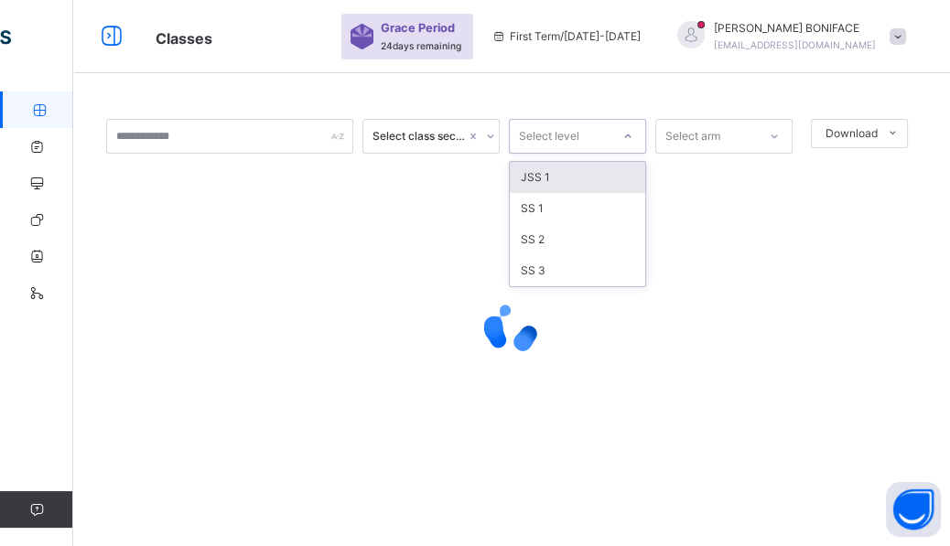
click at [742, 331] on div at bounding box center [511, 327] width 811 height 73
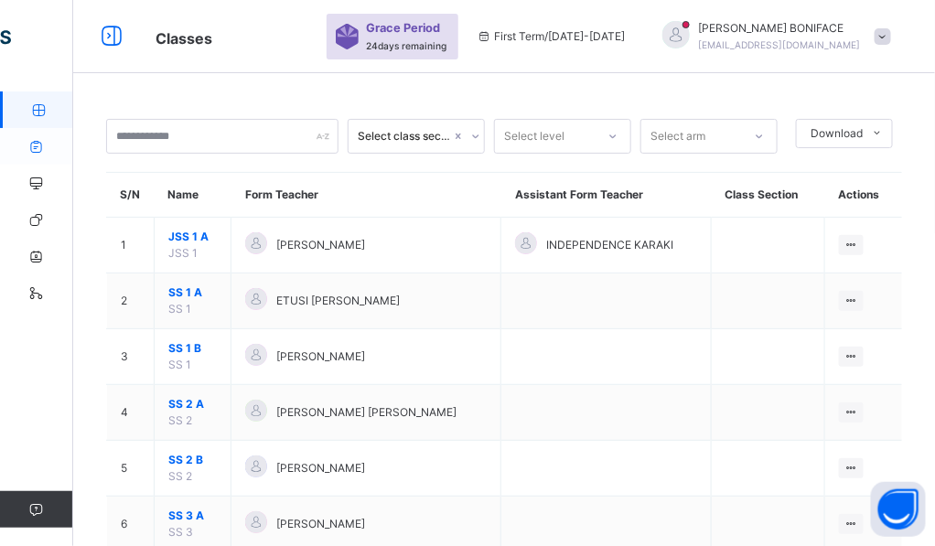
click at [34, 144] on icon at bounding box center [36, 147] width 73 height 14
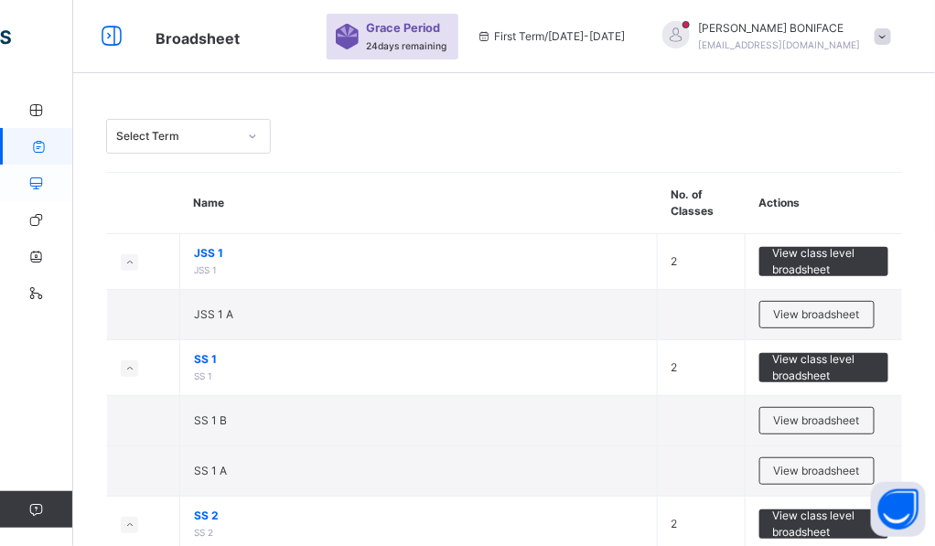
click at [38, 188] on icon at bounding box center [36, 184] width 73 height 14
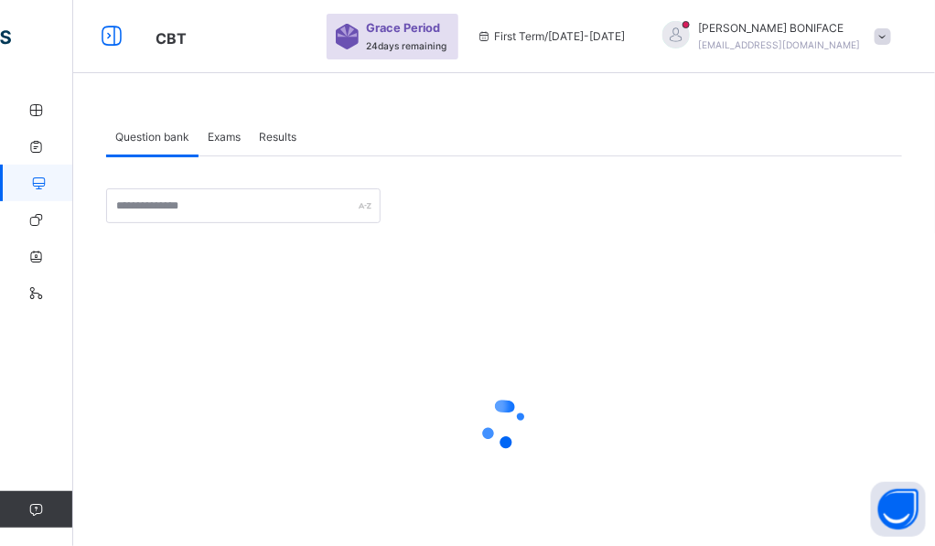
click at [557, 296] on div at bounding box center [504, 425] width 796 height 348
